Goal: Task Accomplishment & Management: Manage account settings

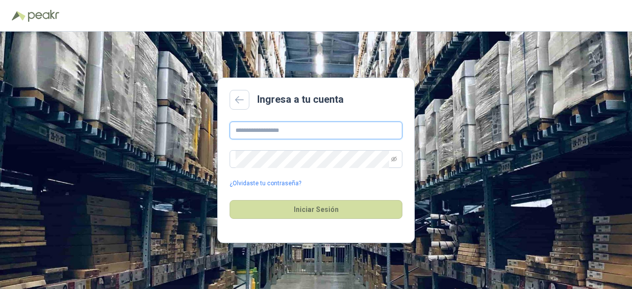
click at [273, 130] on input "text" at bounding box center [316, 130] width 173 height 18
type input "**********"
click at [395, 162] on span at bounding box center [394, 159] width 6 height 17
click at [394, 160] on icon "eye-invisible" at bounding box center [394, 159] width 1 height 1
click at [394, 160] on icon "eye" at bounding box center [394, 159] width 2 height 2
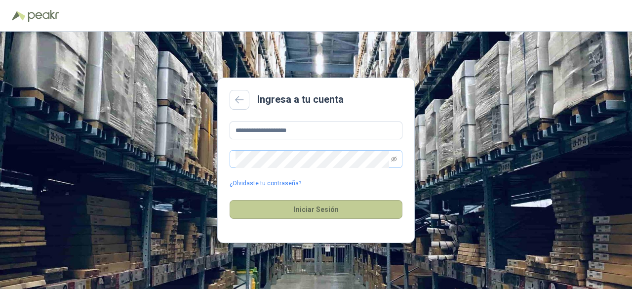
click at [341, 208] on button "Iniciar Sesión" at bounding box center [316, 209] width 173 height 19
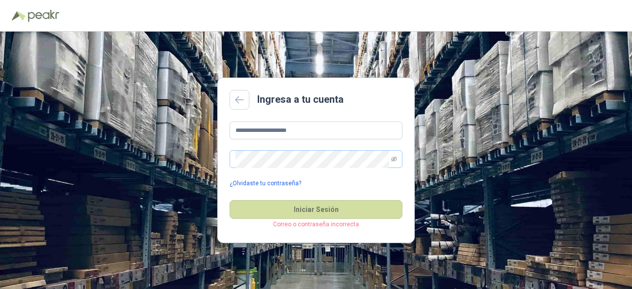
click at [282, 182] on link "¿Olvidaste tu contraseña?" at bounding box center [266, 183] width 72 height 9
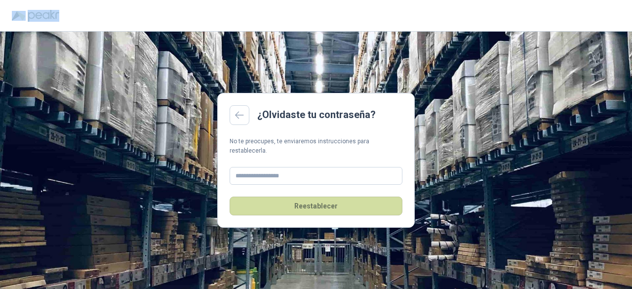
drag, startPoint x: 545, startPoint y: 13, endPoint x: 374, endPoint y: 2, distance: 171.2
click at [374, 2] on header at bounding box center [316, 16] width 632 height 32
